Goal: Task Accomplishment & Management: Use online tool/utility

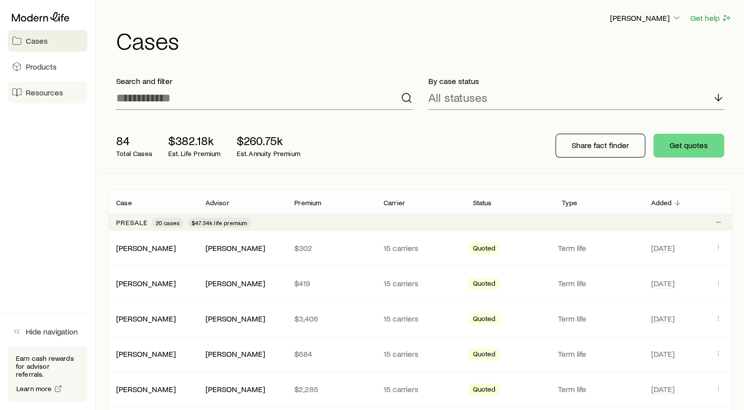
click at [46, 90] on span "Resources" at bounding box center [44, 92] width 37 height 10
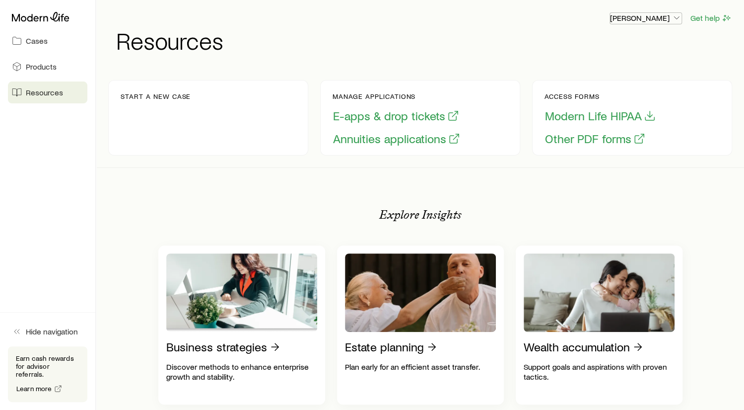
click at [676, 17] on icon "button" at bounding box center [677, 18] width 10 height 10
click at [38, 91] on span "Resources" at bounding box center [44, 92] width 37 height 10
click at [153, 97] on p "Start a new case" at bounding box center [156, 96] width 70 height 8
click at [368, 115] on button "E-apps & drop tickets" at bounding box center [396, 115] width 127 height 15
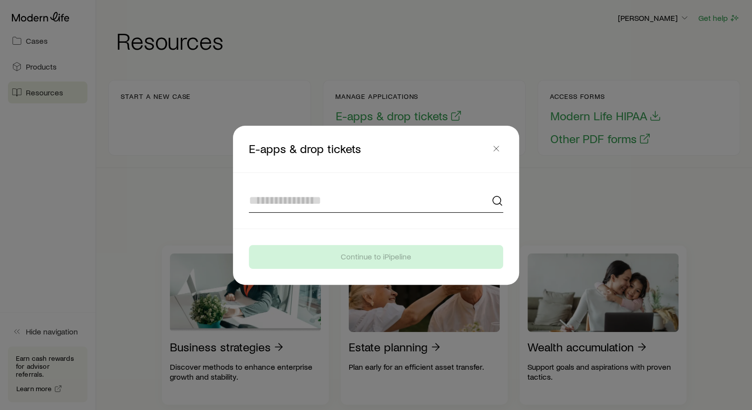
click at [269, 201] on input at bounding box center [376, 201] width 254 height 24
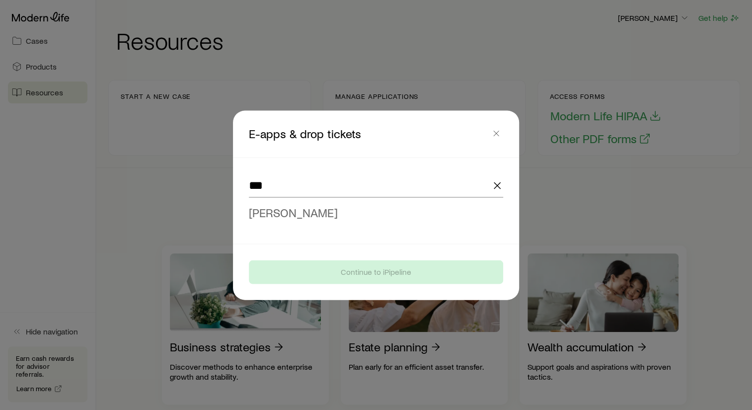
click at [300, 214] on span "[PERSON_NAME]" at bounding box center [293, 212] width 89 height 14
type input "**********"
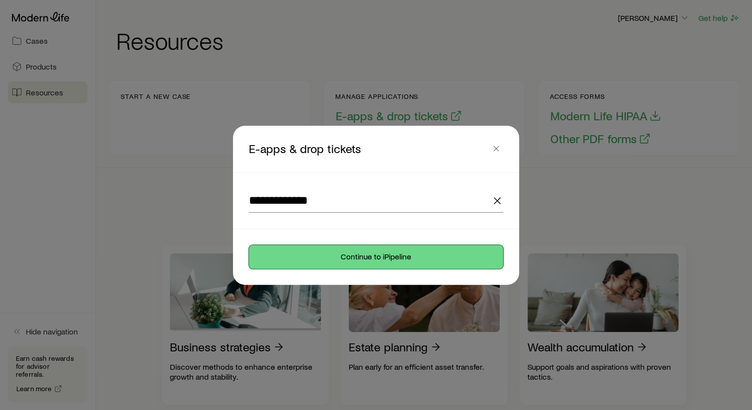
click at [410, 256] on button "Continue to iPipeline" at bounding box center [376, 257] width 254 height 24
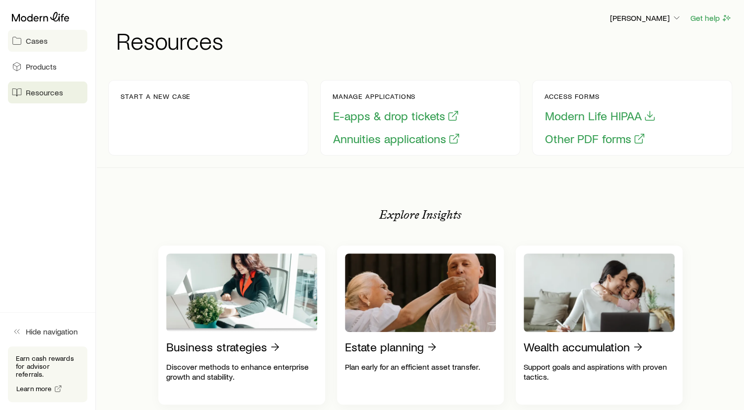
click at [43, 40] on span "Cases" at bounding box center [37, 41] width 22 height 10
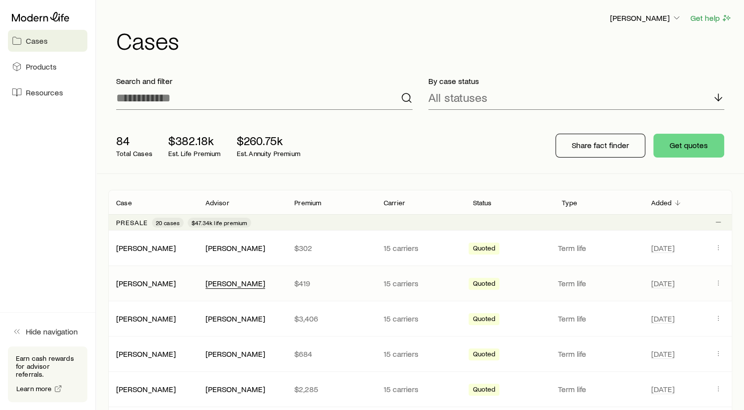
click at [227, 279] on div "[PERSON_NAME]" at bounding box center [236, 283] width 60 height 10
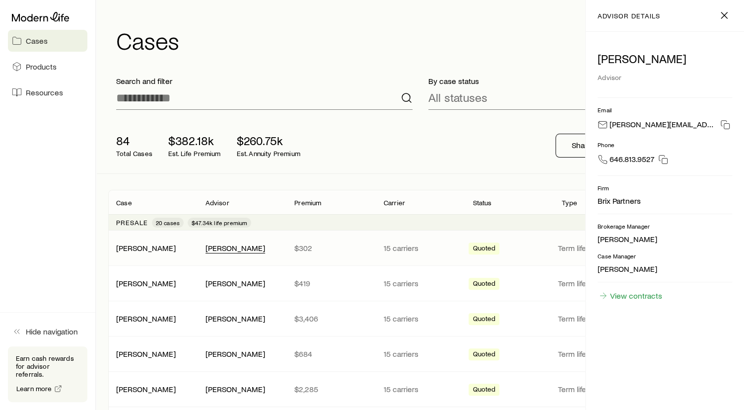
click at [225, 247] on div "[PERSON_NAME]" at bounding box center [236, 248] width 60 height 10
click at [353, 73] on div "Search and filter" at bounding box center [264, 93] width 312 height 50
click at [722, 16] on icon "button" at bounding box center [725, 15] width 12 height 12
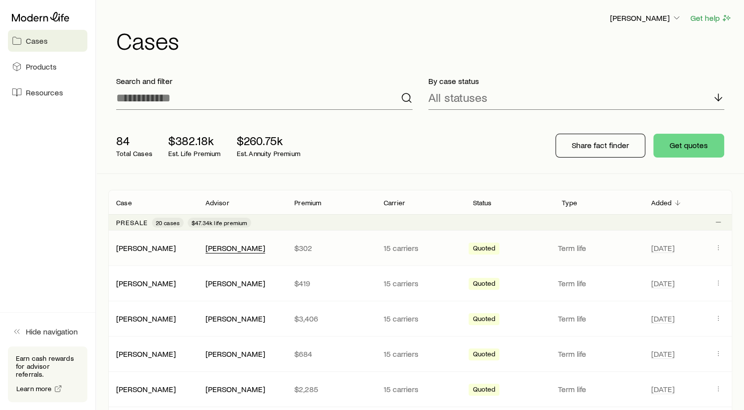
click at [234, 245] on div "[PERSON_NAME]" at bounding box center [236, 248] width 60 height 10
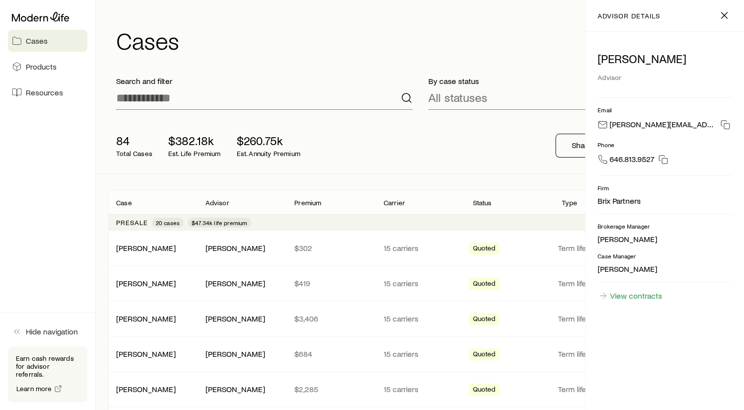
click at [611, 60] on p "[PERSON_NAME]" at bounding box center [665, 59] width 135 height 14
click at [633, 295] on link "View contracts" at bounding box center [630, 295] width 65 height 11
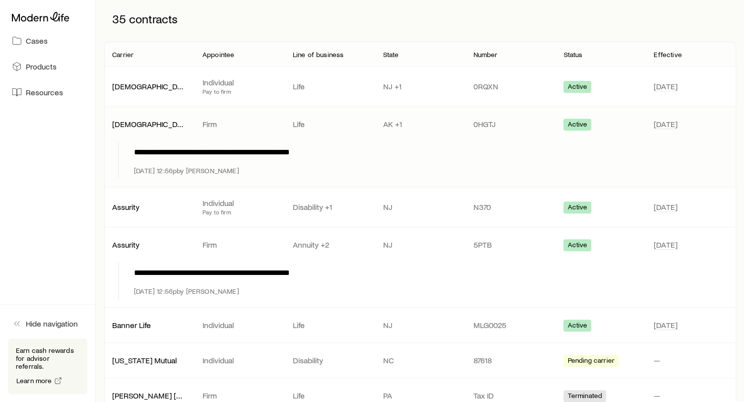
scroll to position [248, 0]
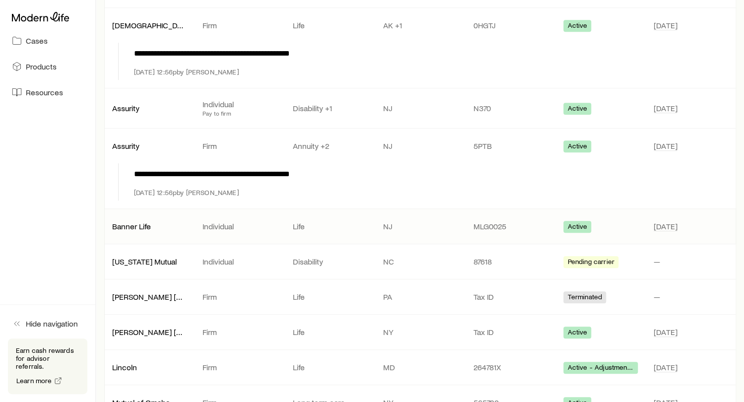
click at [512, 223] on p "MLG0025" at bounding box center [510, 226] width 74 height 10
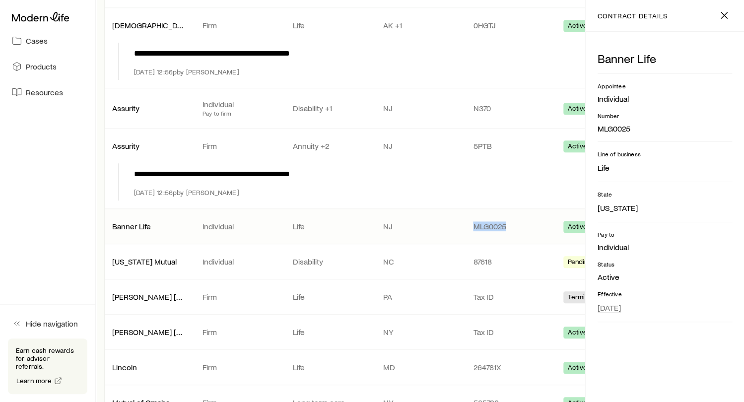
drag, startPoint x: 510, startPoint y: 223, endPoint x: 473, endPoint y: 222, distance: 37.8
click at [473, 222] on div "MLG0025" at bounding box center [510, 226] width 90 height 10
drag, startPoint x: 473, startPoint y: 222, endPoint x: 486, endPoint y: 222, distance: 13.4
copy p "MLG0025"
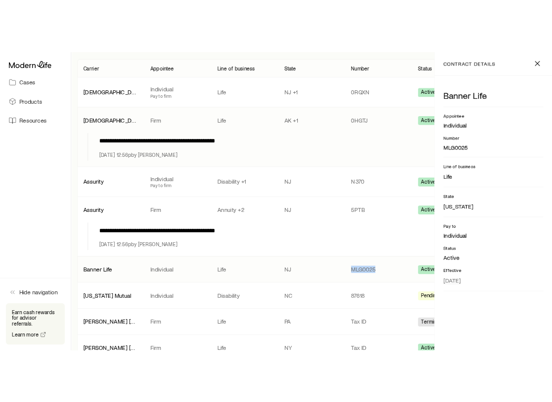
scroll to position [49, 0]
